Goal: Task Accomplishment & Management: Manage account settings

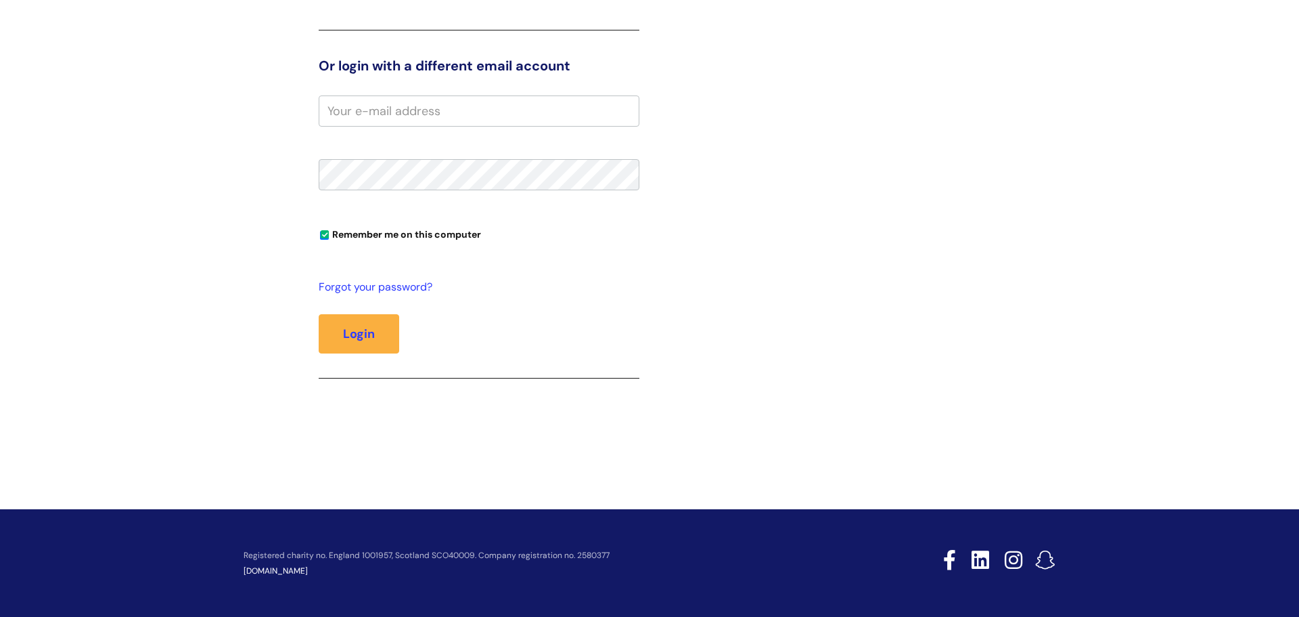
scroll to position [317, 0]
click at [404, 110] on input "email" at bounding box center [479, 110] width 321 height 31
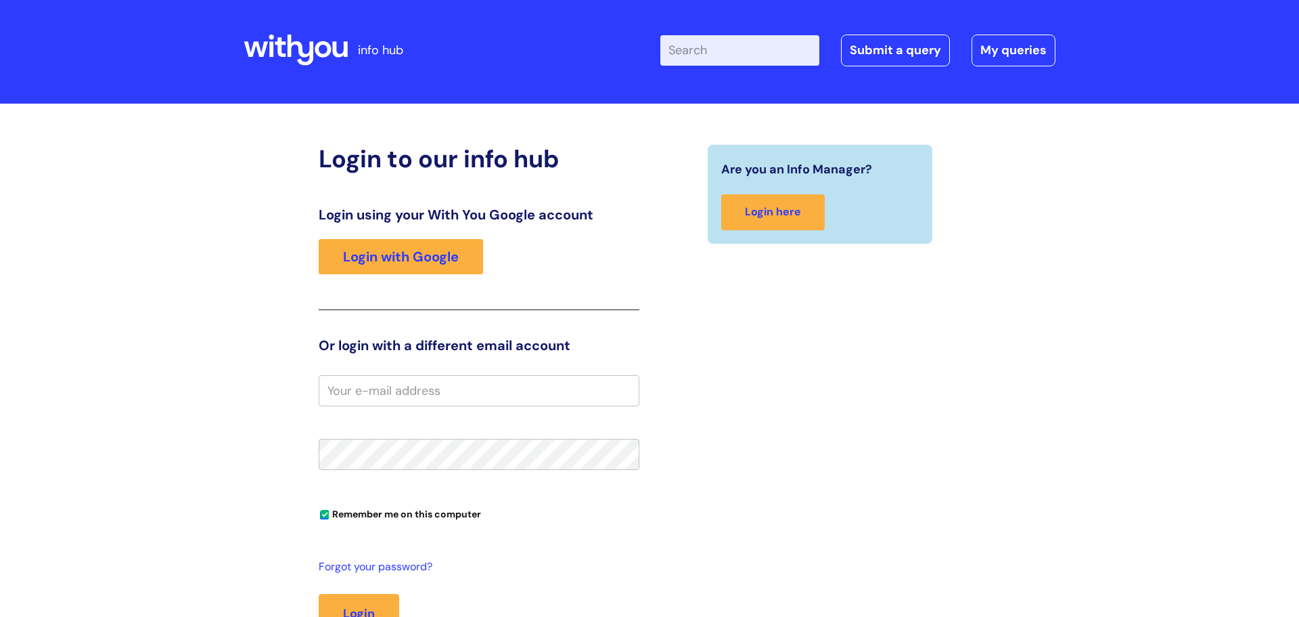
scroll to position [0, 0]
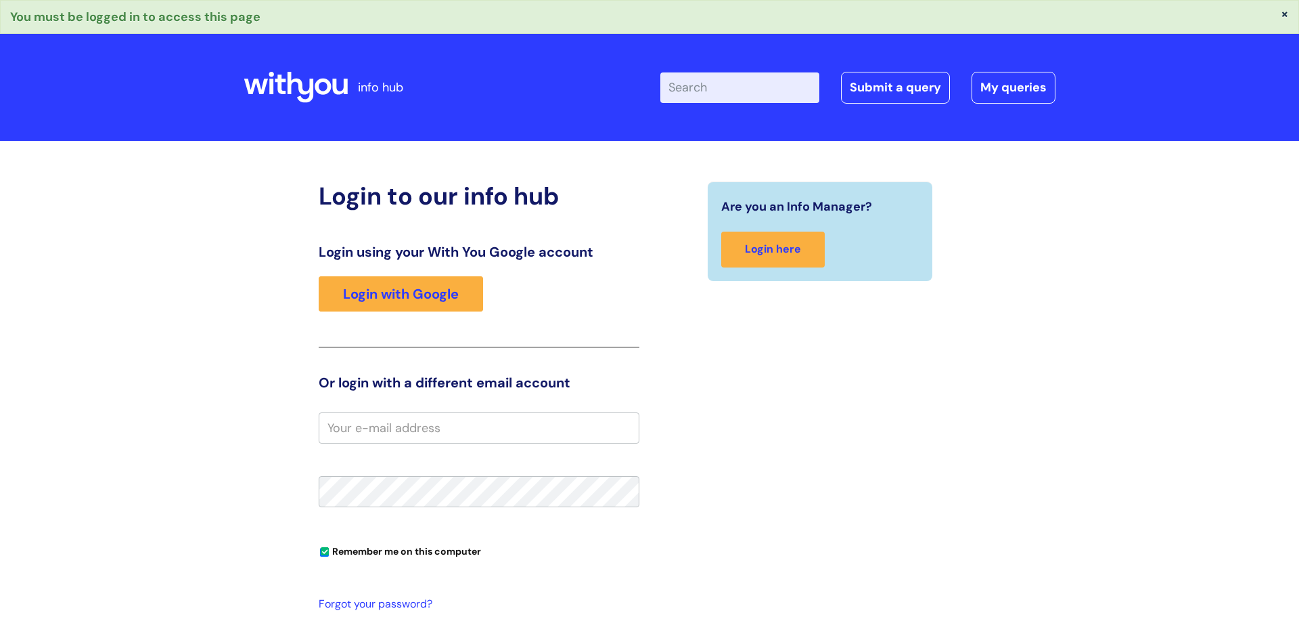
click at [1285, 16] on button "×" at bounding box center [1285, 13] width 8 height 12
